Goal: Leave review/rating

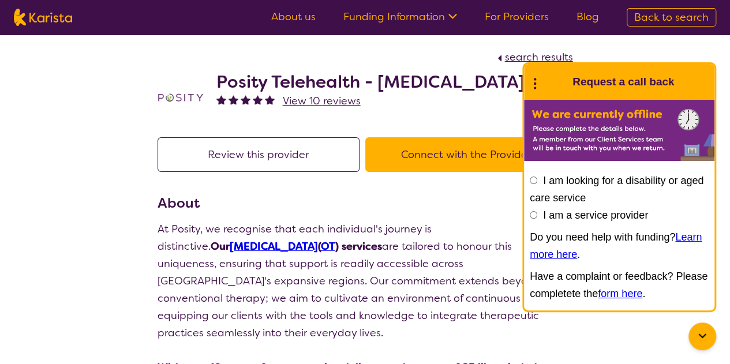
click at [246, 275] on p "At Posity, we recognise that each individual's journey is distinctive. Our Occu…" at bounding box center [364, 280] width 415 height 121
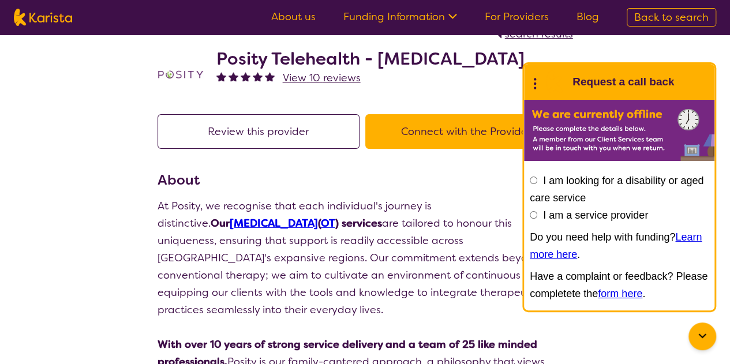
click at [699, 343] on div at bounding box center [702, 336] width 28 height 28
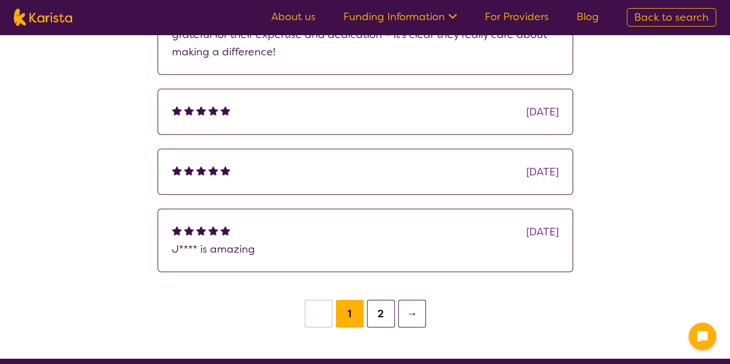
scroll to position [1546, 0]
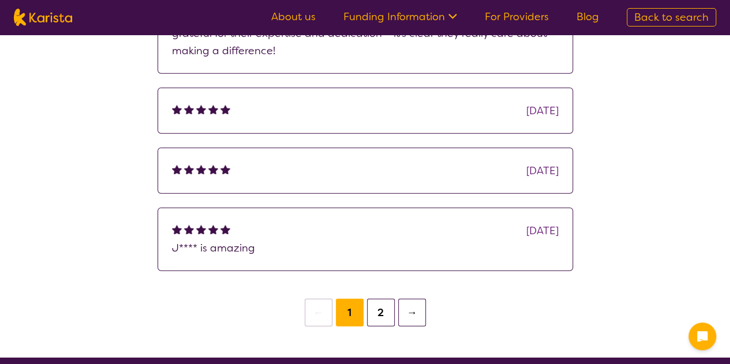
click at [375, 299] on button "2" at bounding box center [381, 313] width 28 height 28
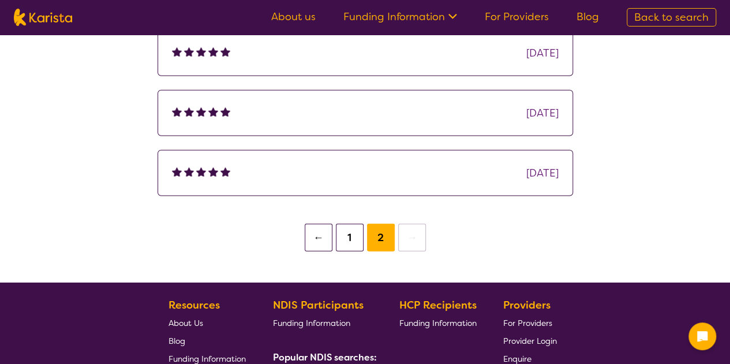
scroll to position [1592, 0]
